Goal: Answer question/provide support: Answer question/provide support

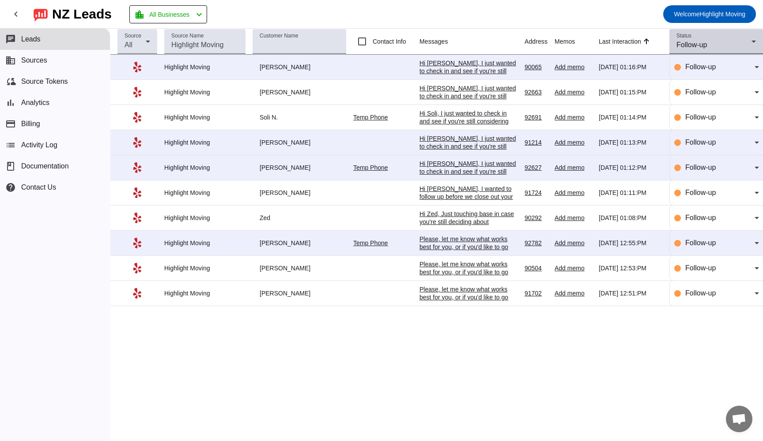
click at [755, 38] on icon at bounding box center [753, 41] width 11 height 11
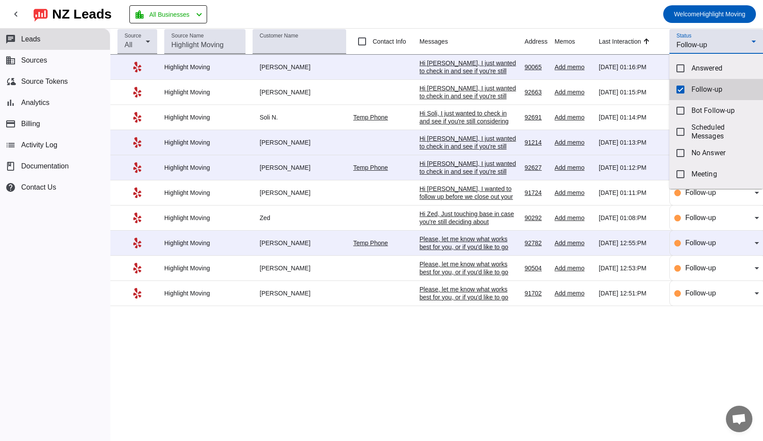
click at [681, 91] on mat-pseudo-checkbox at bounding box center [680, 90] width 8 height 8
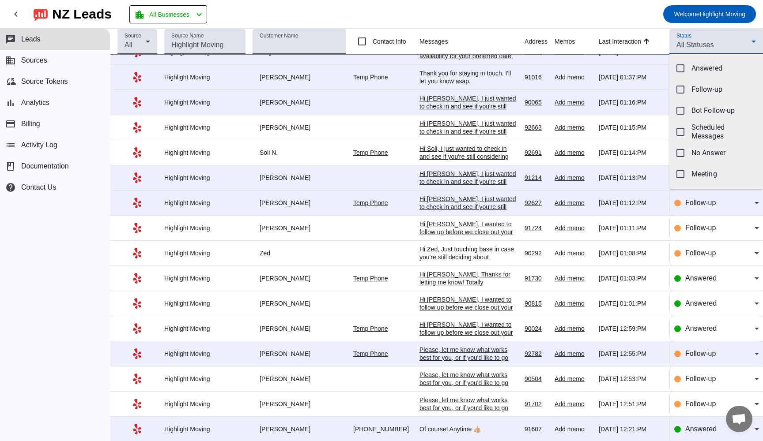
scroll to position [45, 0]
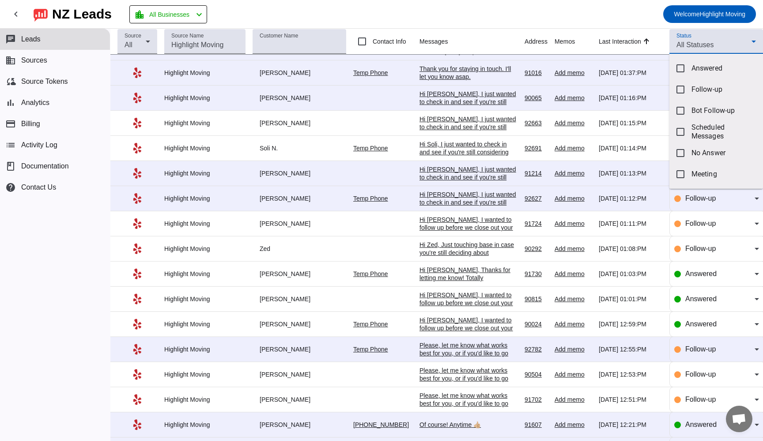
click at [445, 281] on div at bounding box center [381, 220] width 763 height 441
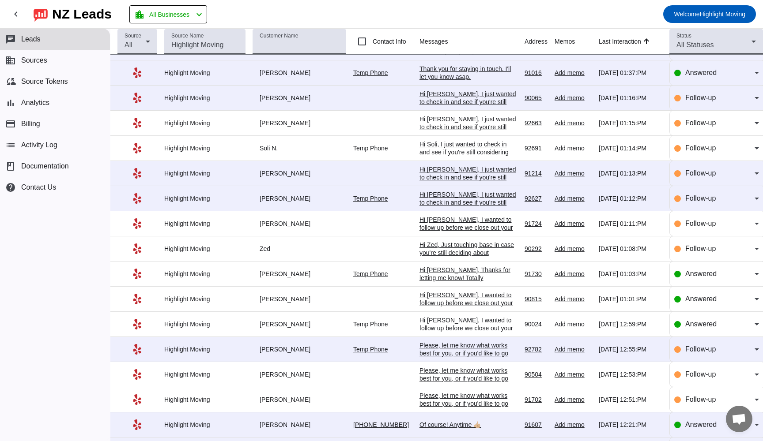
click at [438, 275] on div "Hi [PERSON_NAME], Thanks for letting me know! Totally understand, it makes sens…" at bounding box center [468, 309] width 98 height 87
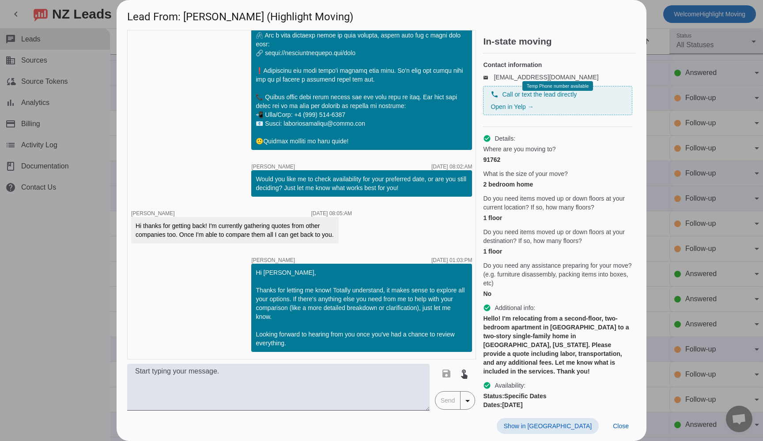
scroll to position [0, 0]
click at [572, 429] on span "Show in [GEOGRAPHIC_DATA]" at bounding box center [548, 426] width 88 height 7
click at [80, 257] on div at bounding box center [381, 220] width 763 height 441
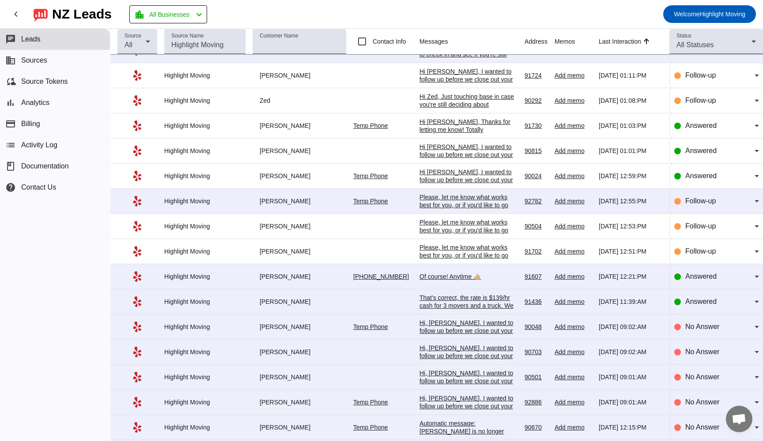
scroll to position [195, 0]
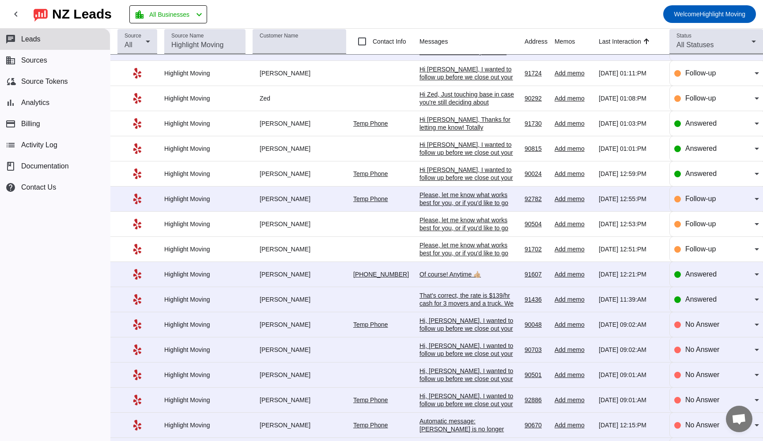
click at [756, 283] on mat-form-field "Answered" at bounding box center [716, 274] width 94 height 25
click at [707, 287] on div "Answered" at bounding box center [716, 274] width 85 height 25
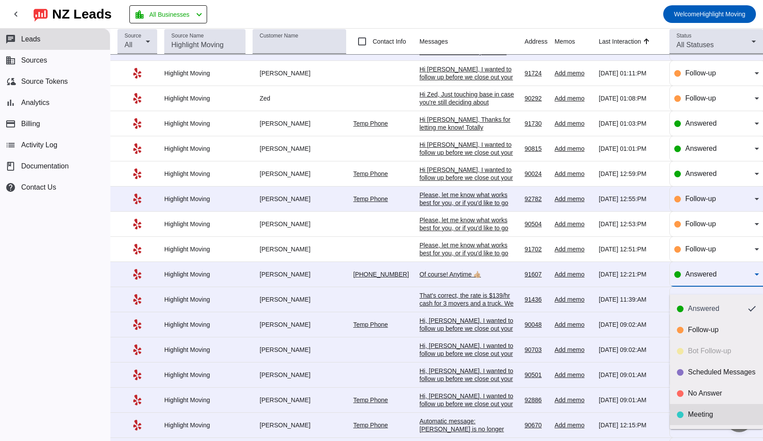
click at [685, 415] on div "Meeting" at bounding box center [716, 415] width 79 height 9
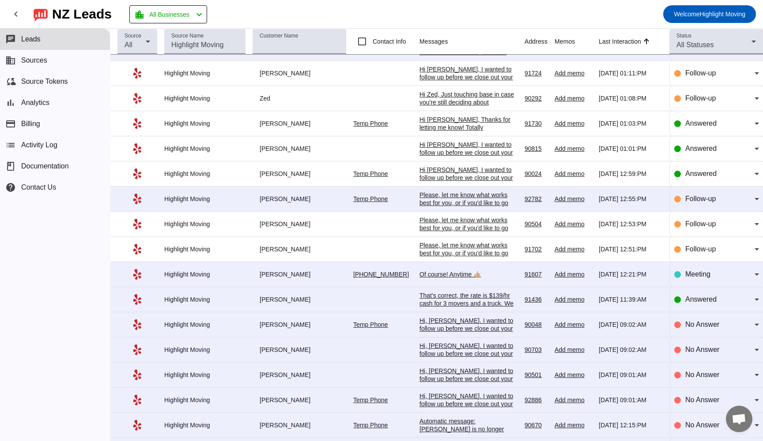
scroll to position [0, 0]
